Goal: Navigation & Orientation: Find specific page/section

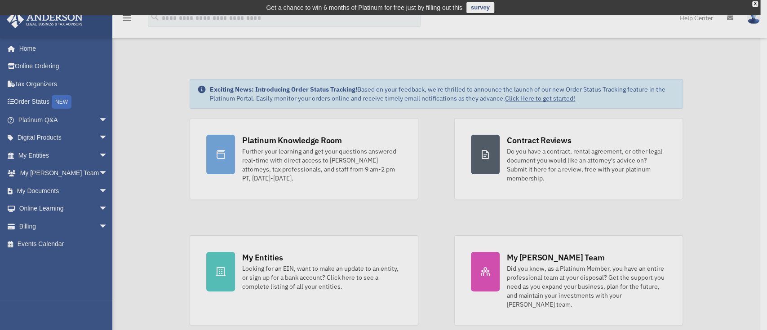
click at [93, 154] on div "x" at bounding box center [383, 165] width 767 height 330
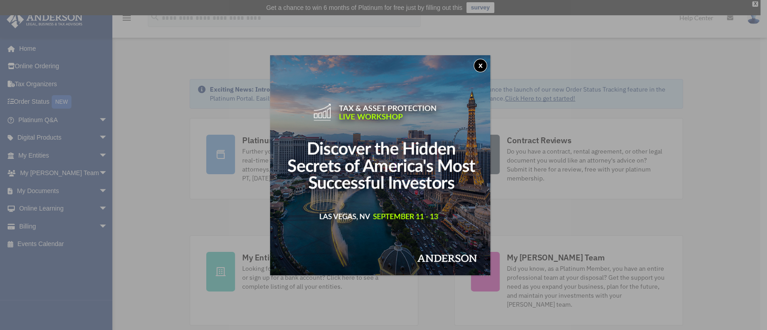
click at [486, 68] on button "x" at bounding box center [480, 65] width 13 height 13
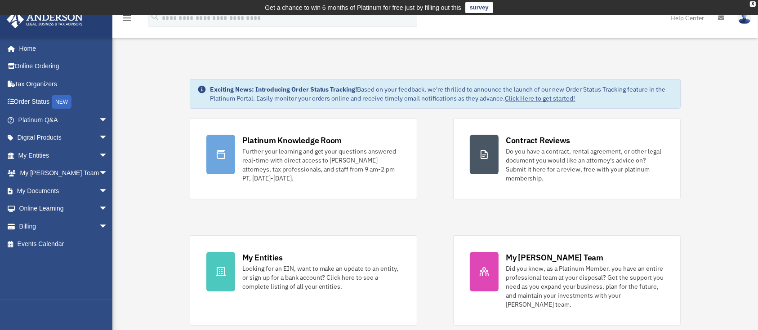
click at [29, 154] on link "My Entities arrow_drop_down" at bounding box center [63, 156] width 115 height 18
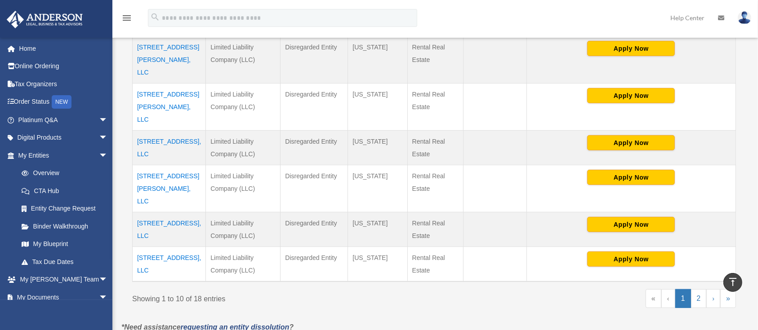
scroll to position [388, 0]
click at [700, 289] on link "2" at bounding box center [699, 298] width 16 height 19
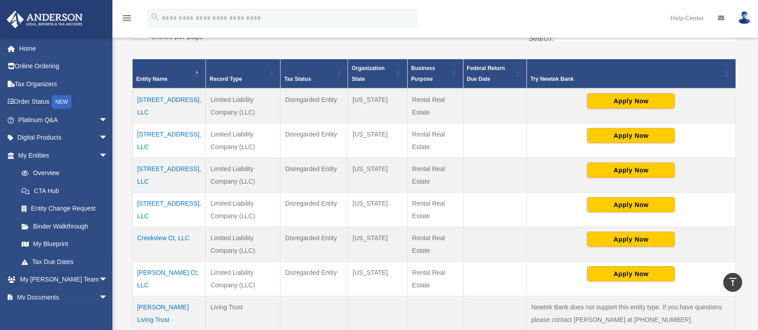
scroll to position [183, 0]
